Goal: Obtain resource: Obtain resource

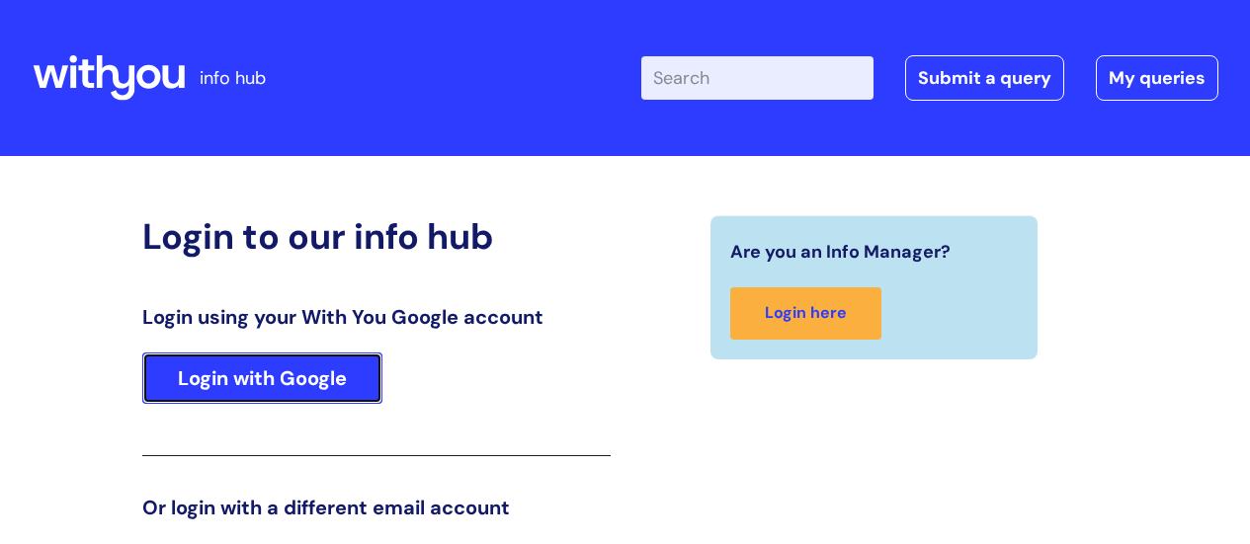
click at [244, 370] on link "Login with Google" at bounding box center [262, 378] width 240 height 51
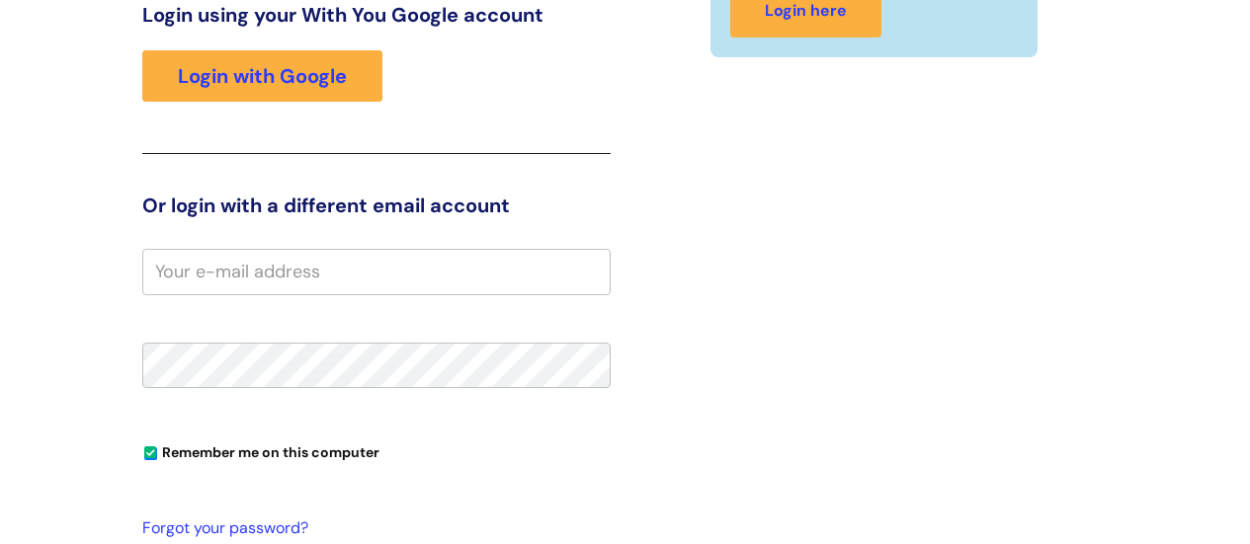
scroll to position [204, 0]
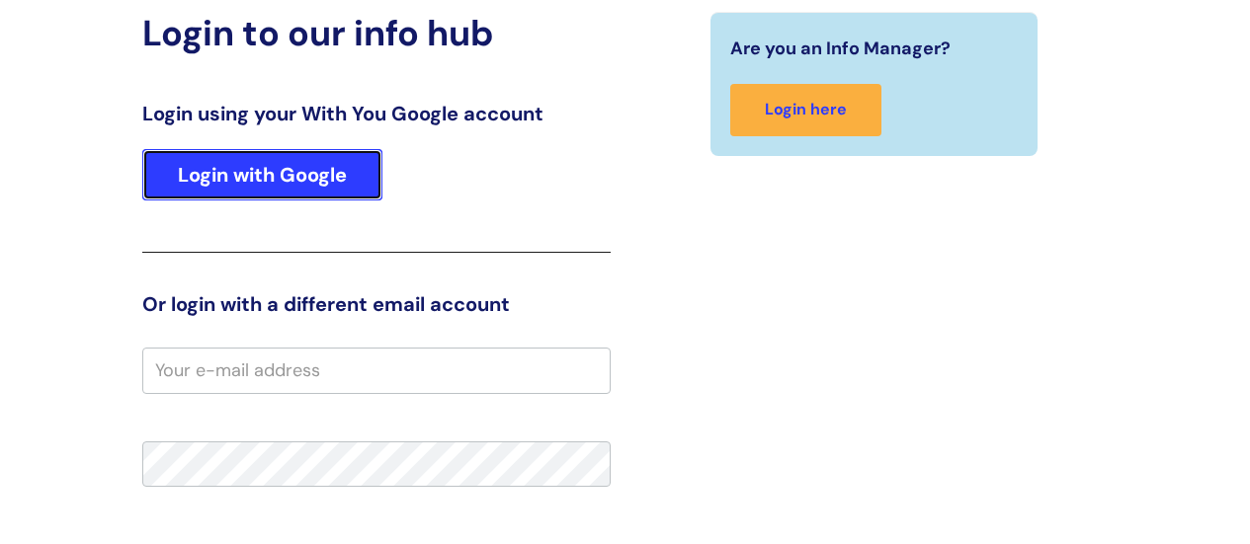
click at [256, 170] on link "Login with Google" at bounding box center [262, 174] width 240 height 51
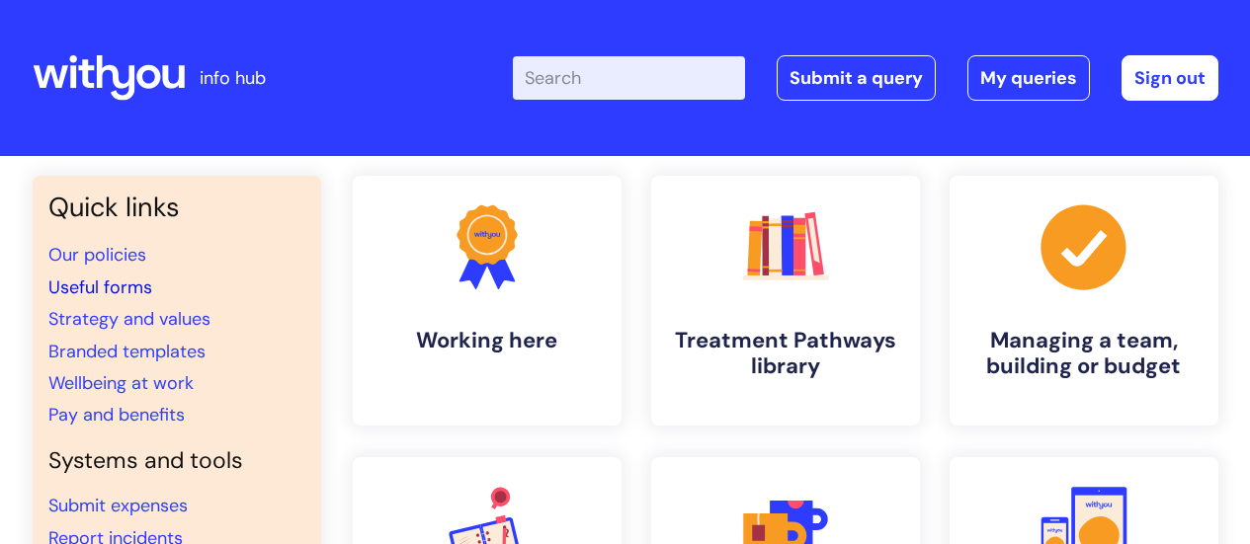
click at [80, 293] on link "Useful forms" at bounding box center [100, 288] width 104 height 24
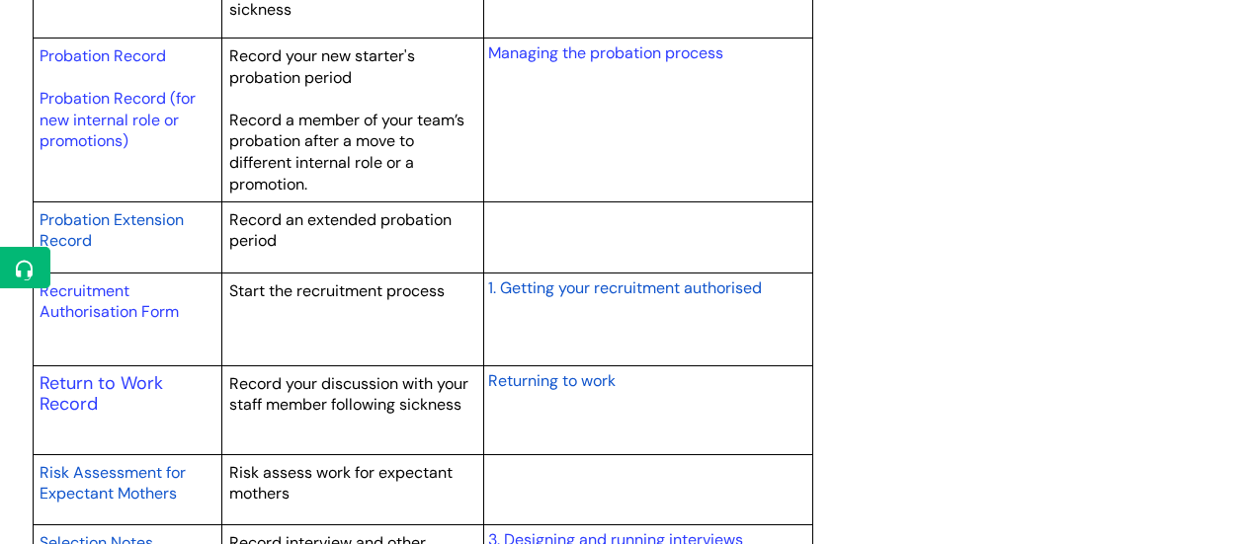
scroll to position [2865, 0]
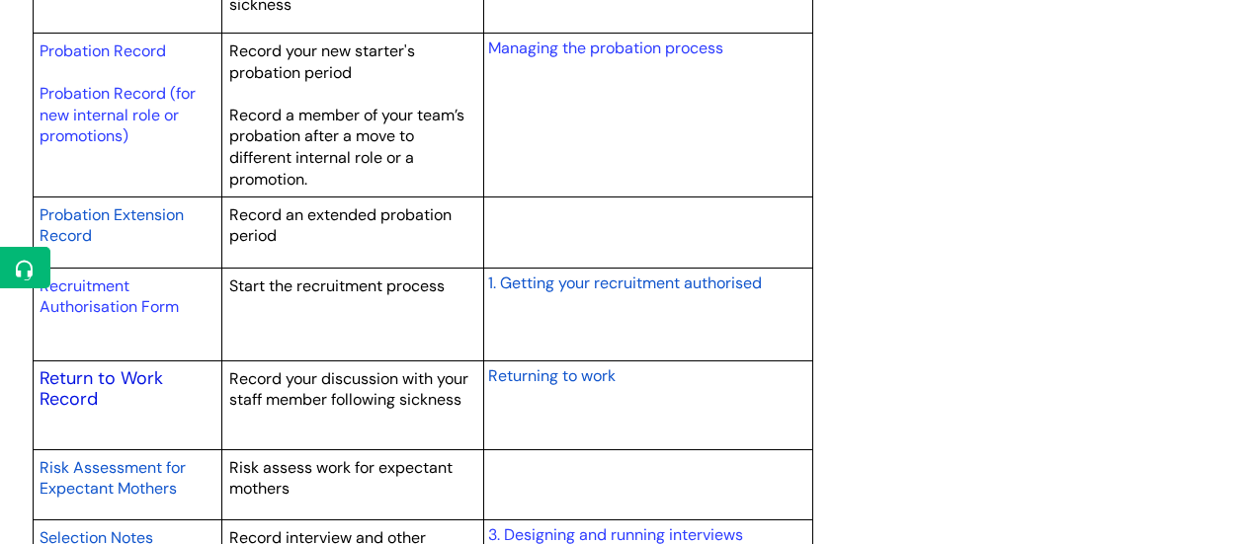
click at [82, 395] on link "Return to Work Record" at bounding box center [101, 389] width 123 height 45
